Goal: Check status: Check status

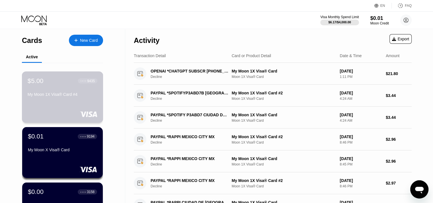
click at [78, 93] on div "$5.00 ● ● ● ● 9435 My Moon 1X Visa® Card #4" at bounding box center [63, 88] width 70 height 22
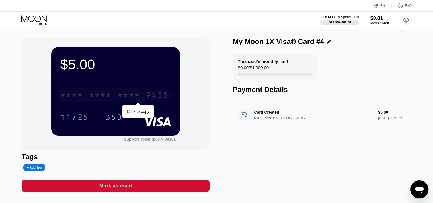
click at [131, 94] on div "* * * *" at bounding box center [128, 95] width 23 height 9
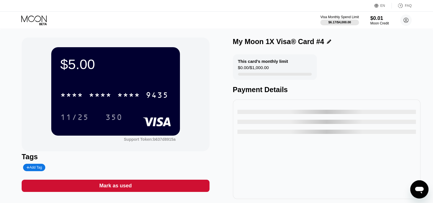
scroll to position [14, 0]
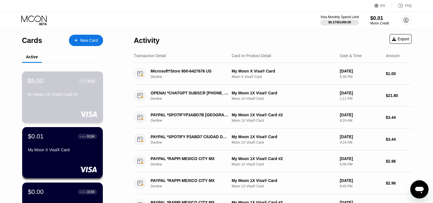
click at [74, 103] on div "$5.00 ● ● ● ● 9435 My Moon 1X Visa® Card #4" at bounding box center [62, 96] width 81 height 51
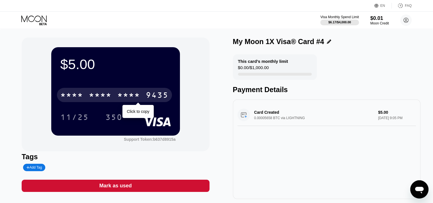
click at [140, 98] on div "* * * * * * * * * * * * 9435" at bounding box center [114, 95] width 115 height 14
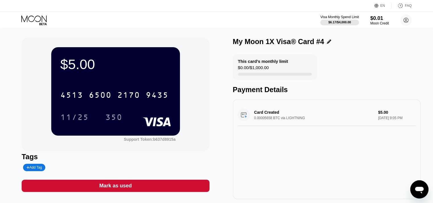
click at [44, 18] on icon at bounding box center [33, 18] width 25 height 7
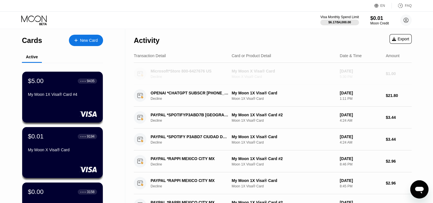
click at [211, 67] on div "Microsoft*Store 800-6427676 US Decline My Moon X Visa® Card Moon X Visa® Card S…" at bounding box center [273, 74] width 278 height 22
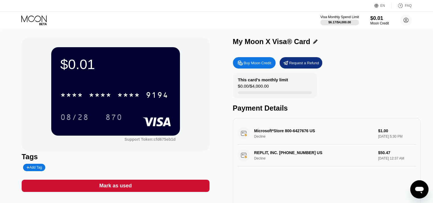
click at [40, 20] on icon at bounding box center [34, 20] width 26 height 10
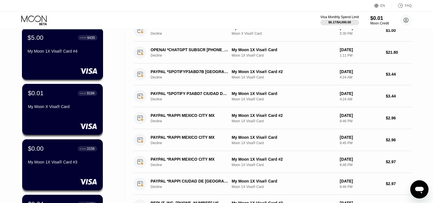
scroll to position [47, 0]
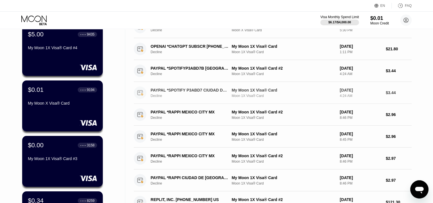
click at [162, 90] on div "PAYPAL *SPOTIFY P3ABD7 CIUDAD DE [GEOGRAPHIC_DATA]" at bounding box center [189, 90] width 78 height 5
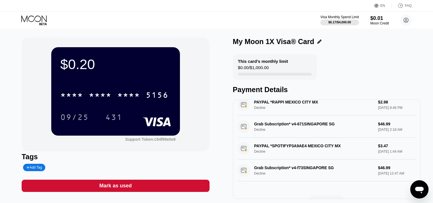
scroll to position [207, 0]
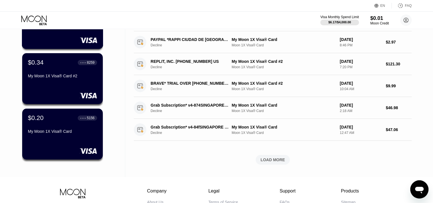
scroll to position [185, 0]
